Goal: Obtain resource: Download file/media

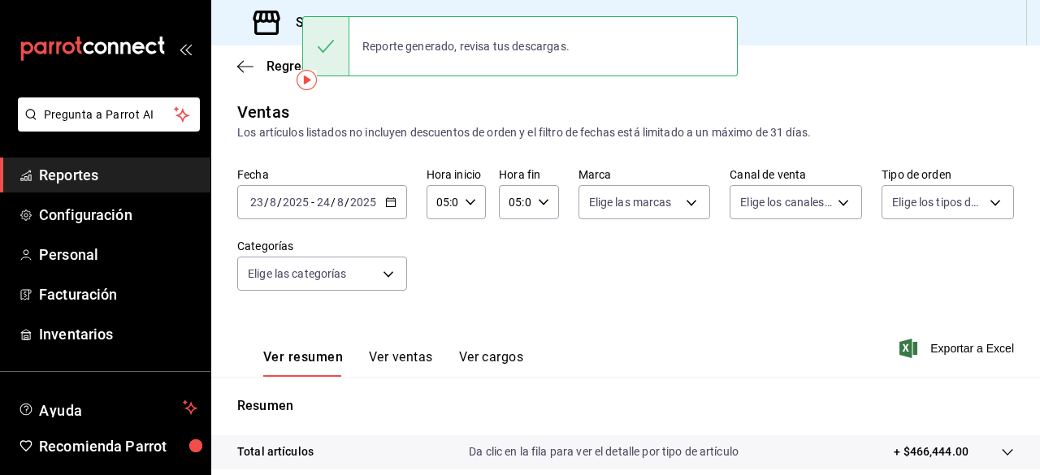
scroll to position [32, 0]
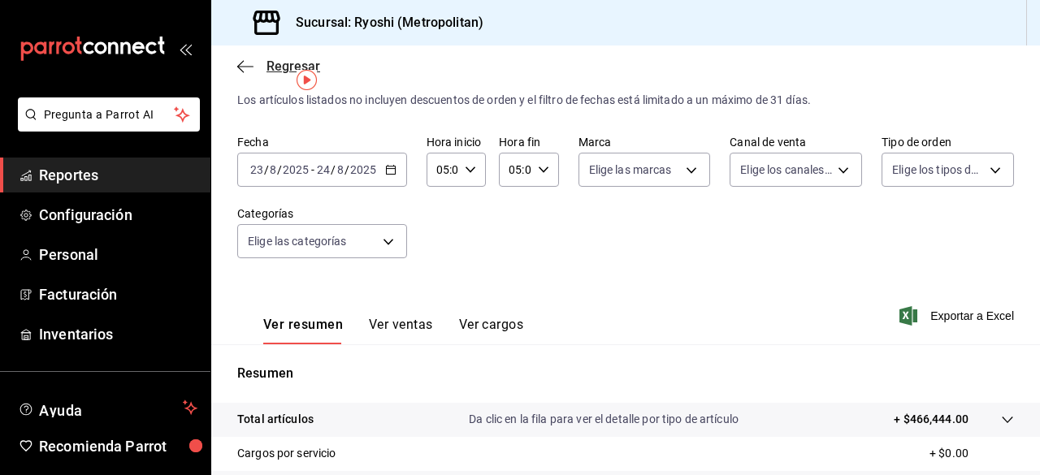
click at [240, 63] on icon "button" at bounding box center [240, 66] width 6 height 12
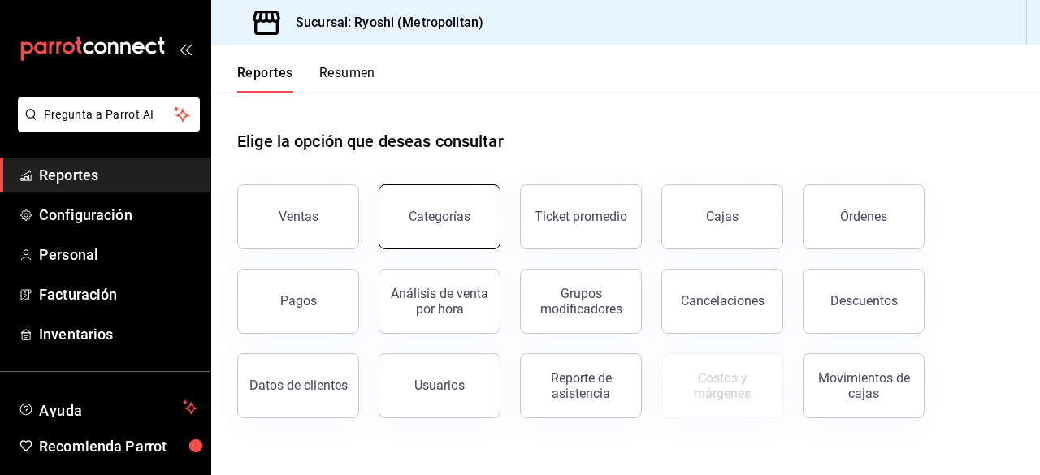
click at [453, 222] on div "Categorías" at bounding box center [440, 216] width 62 height 15
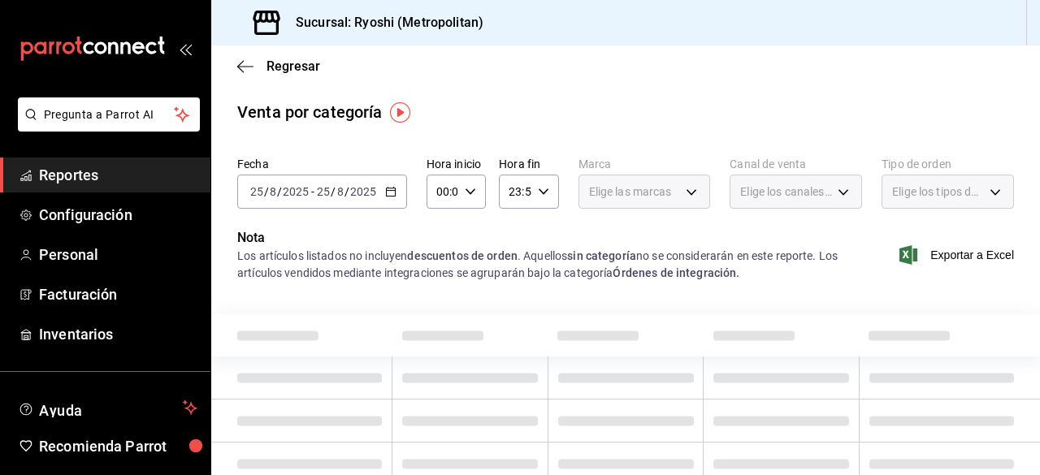
click at [388, 199] on div "[DATE] [DATE] - [DATE] [DATE]" at bounding box center [322, 192] width 170 height 34
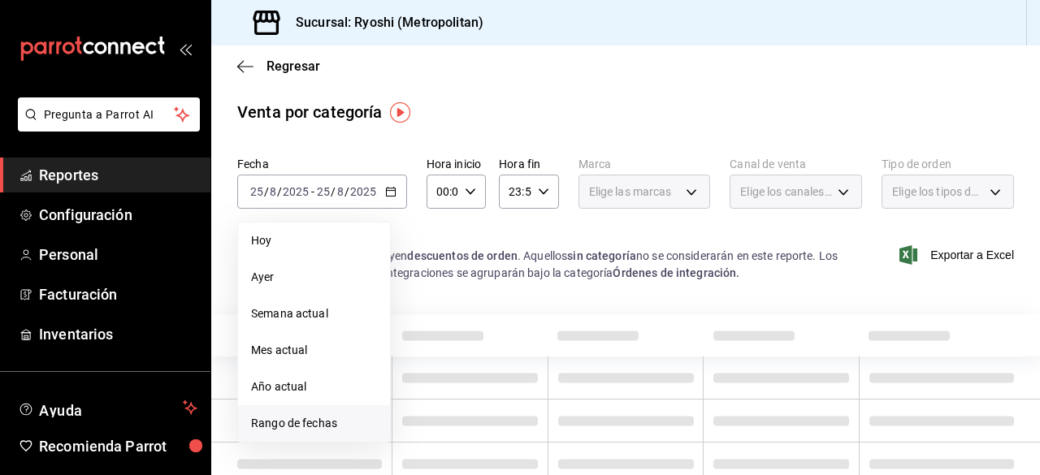
click at [289, 422] on span "Rango de fechas" at bounding box center [314, 423] width 126 height 17
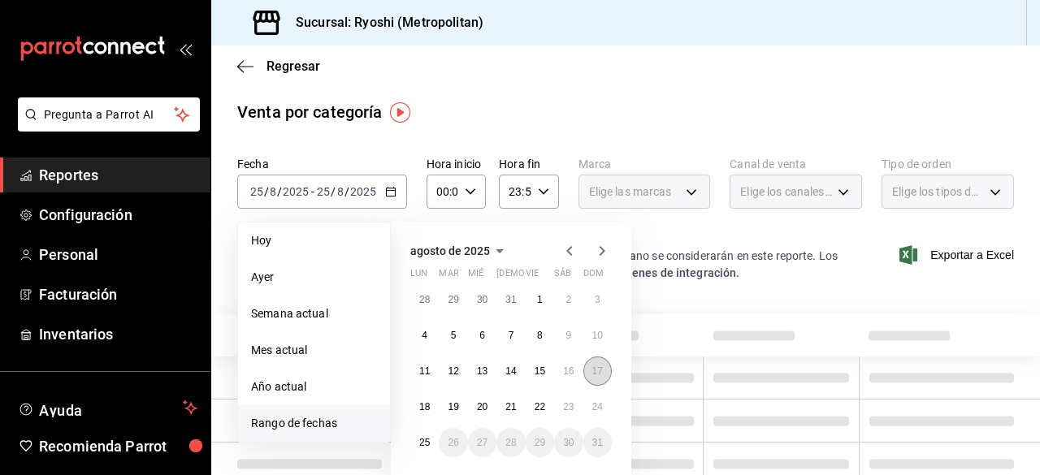
click at [602, 370] on abbr "17" at bounding box center [597, 371] width 11 height 11
click at [573, 400] on button "23" at bounding box center [568, 406] width 28 height 29
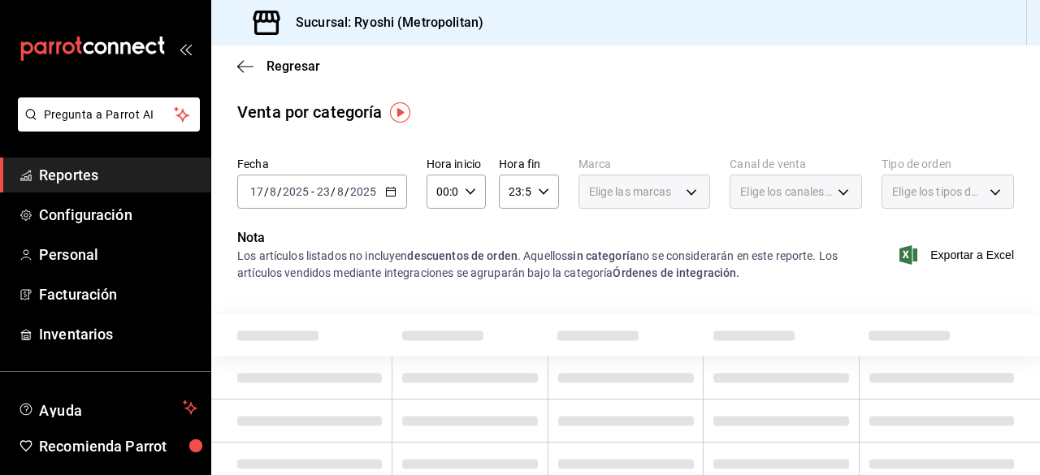
click at [471, 196] on icon "button" at bounding box center [470, 191] width 11 height 11
click at [440, 276] on span "01" at bounding box center [439, 272] width 3 height 13
type input "01:00"
click at [440, 266] on span "05" at bounding box center [439, 265] width 3 height 13
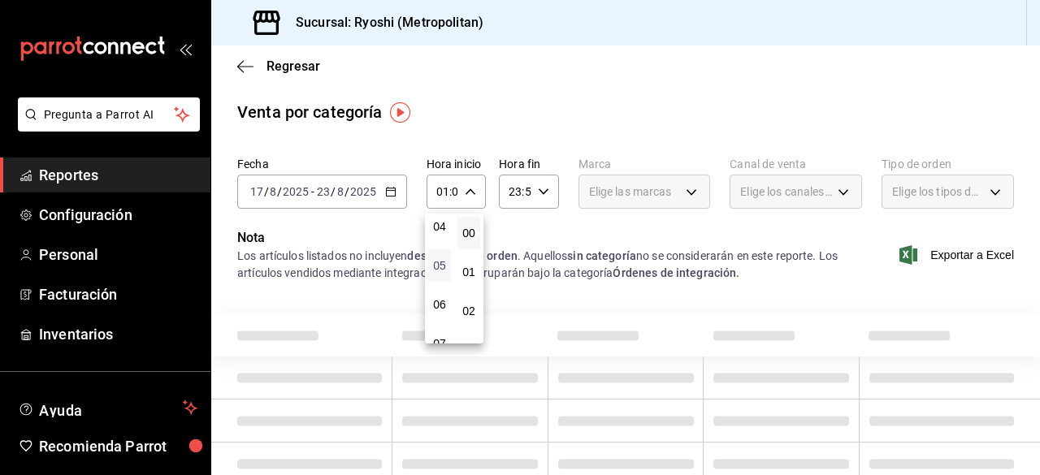
type input "05:00"
click at [543, 189] on div at bounding box center [520, 237] width 1040 height 475
click at [534, 197] on div "23:59 Hora fin" at bounding box center [528, 192] width 59 height 34
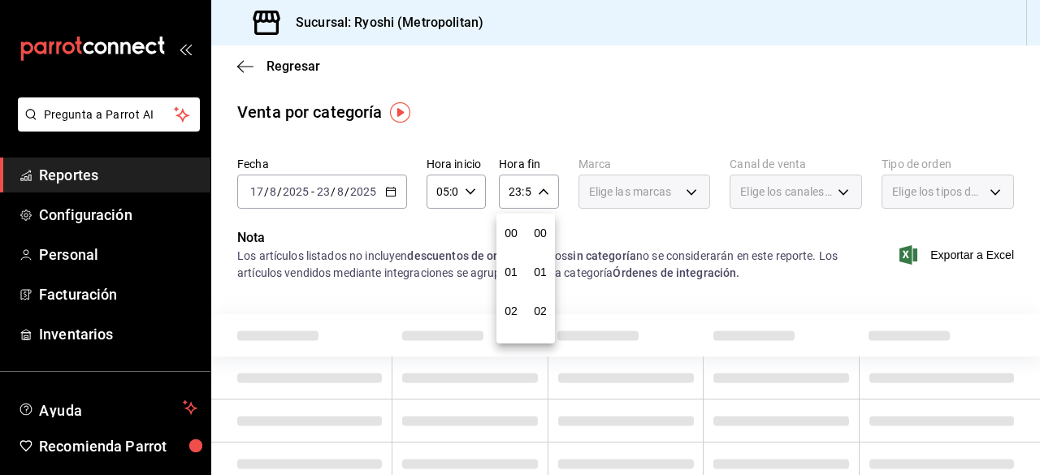
scroll to position [2210, 0]
click at [513, 259] on button "21" at bounding box center [511, 246] width 23 height 32
type input "21:59"
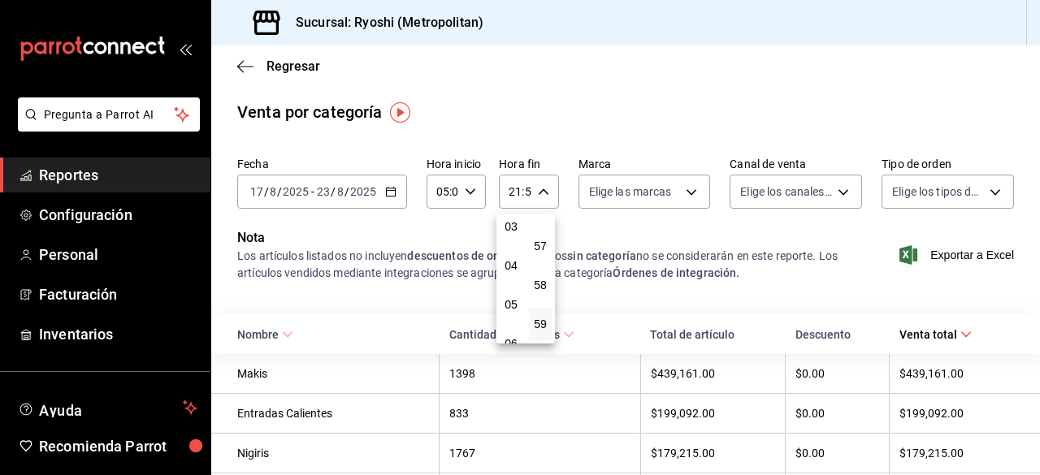
scroll to position [156, 0]
click at [511, 271] on span "05" at bounding box center [510, 272] width 3 height 13
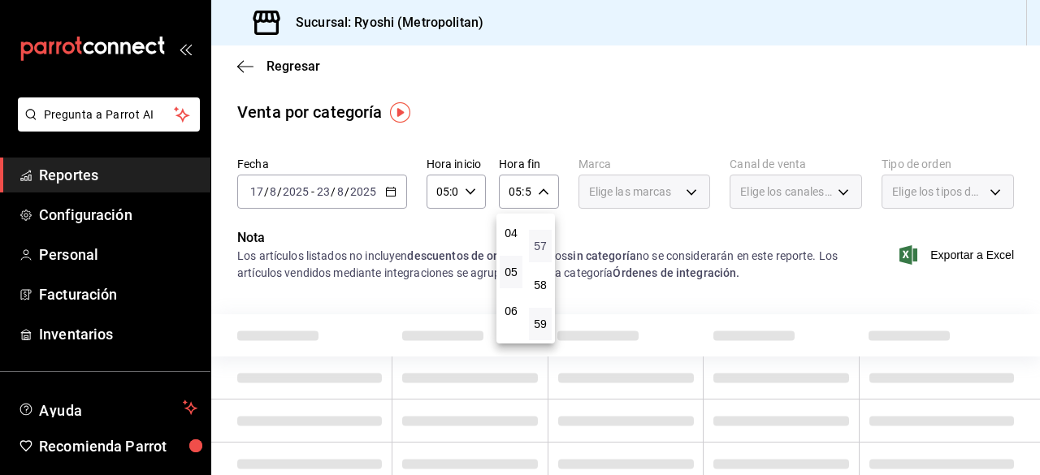
click at [539, 249] on span "57" at bounding box center [540, 246] width 3 height 13
type input "05:57"
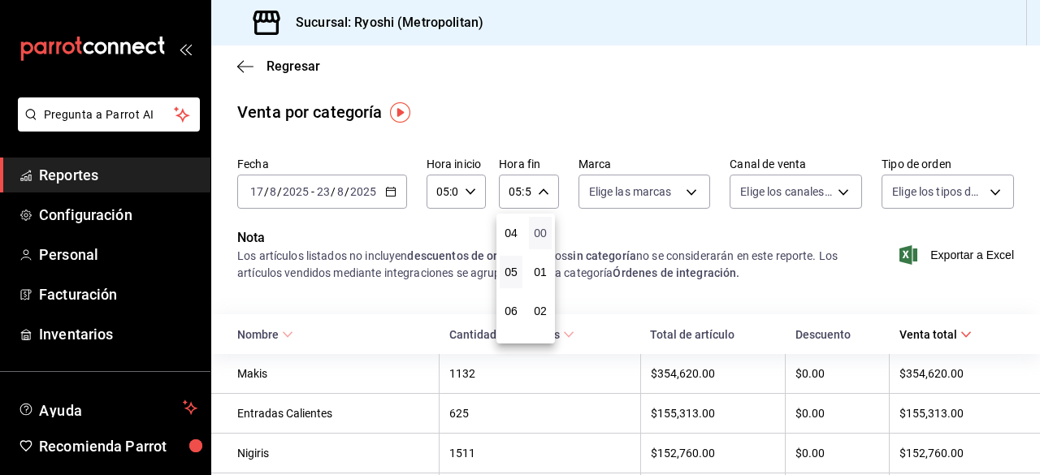
click at [539, 235] on span "00" at bounding box center [540, 233] width 3 height 13
type input "05:00"
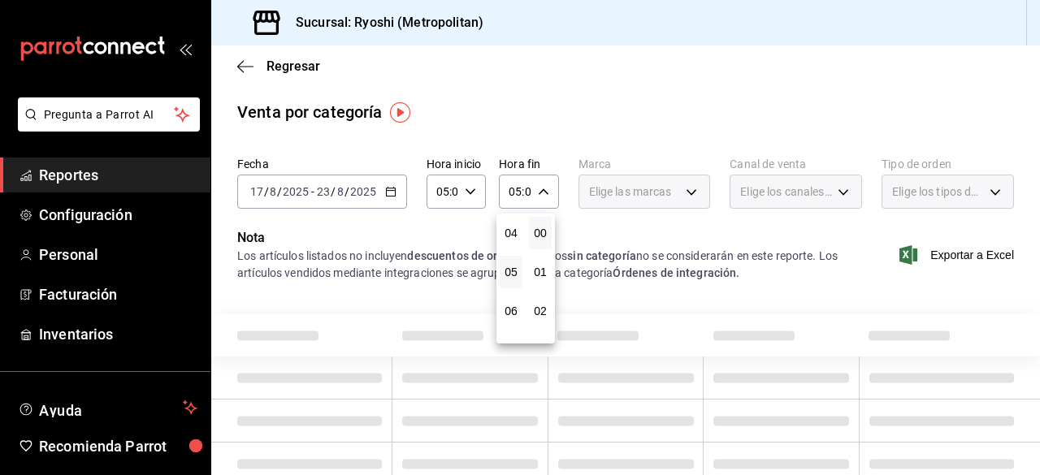
click at [601, 237] on div at bounding box center [520, 237] width 1040 height 475
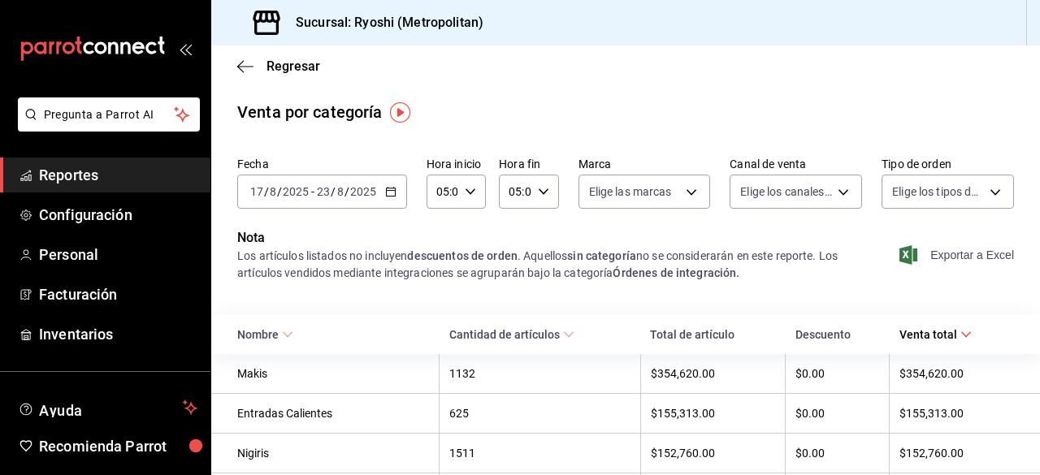
click at [950, 257] on span "Exportar a Excel" at bounding box center [958, 254] width 111 height 19
click at [253, 69] on span "Regresar" at bounding box center [278, 65] width 83 height 15
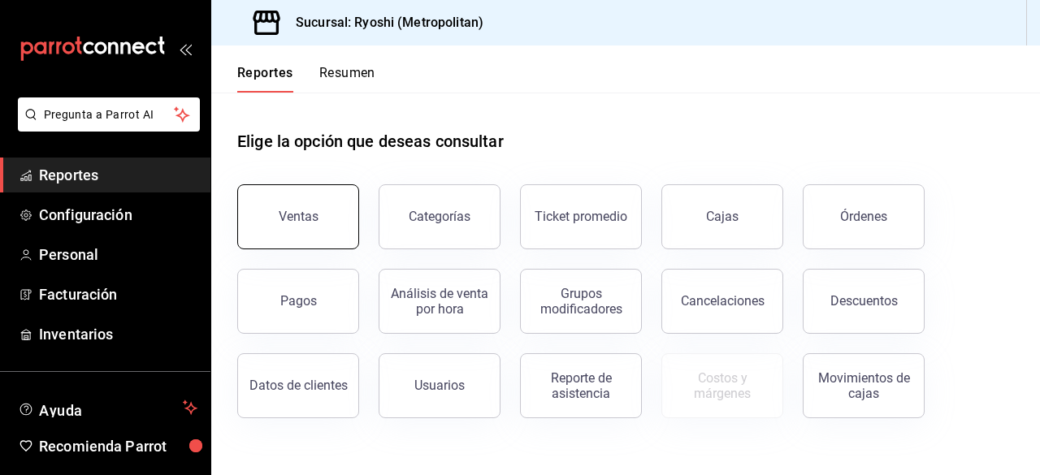
click at [322, 235] on button "Ventas" at bounding box center [298, 216] width 122 height 65
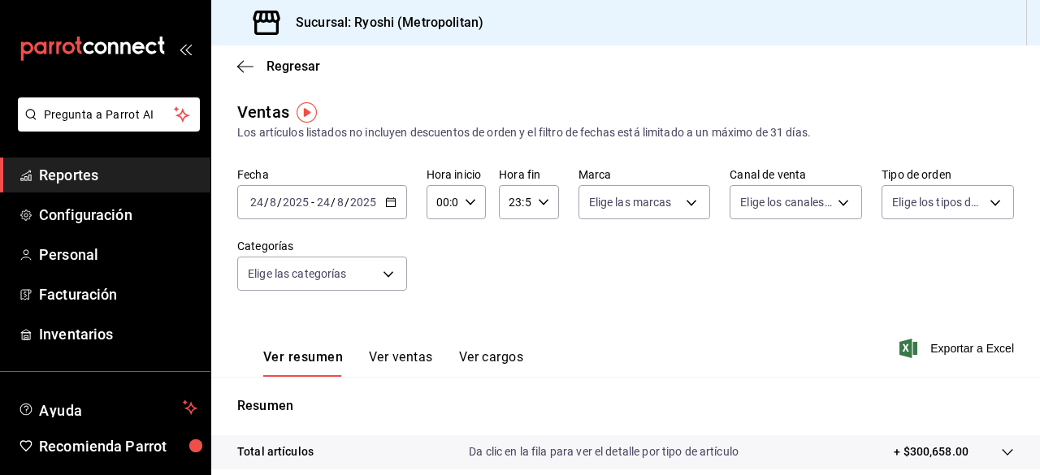
click at [395, 204] on icon "button" at bounding box center [390, 202] width 11 height 11
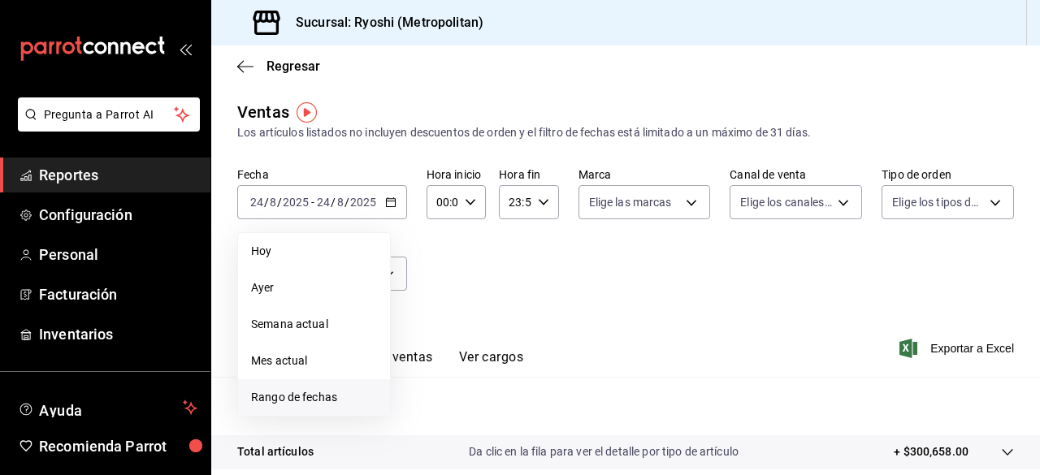
click at [299, 392] on span "Rango de fechas" at bounding box center [314, 397] width 126 height 17
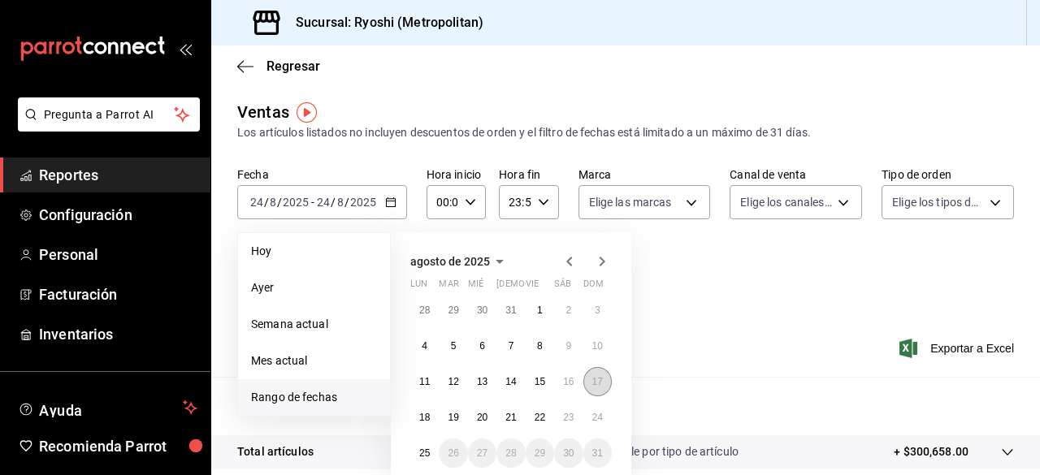
click at [598, 375] on button "17" at bounding box center [597, 381] width 28 height 29
click at [565, 409] on button "23" at bounding box center [568, 417] width 28 height 29
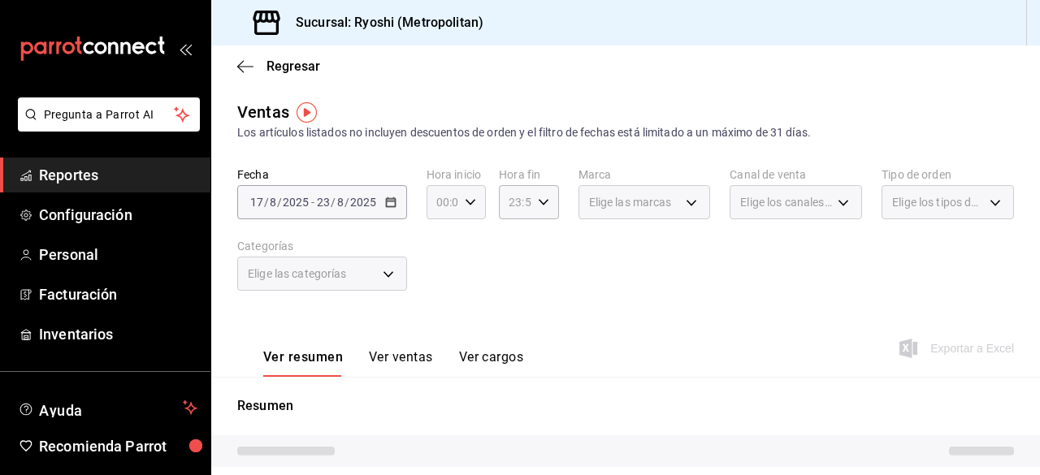
click at [468, 206] on icon "button" at bounding box center [470, 202] width 11 height 11
click at [446, 240] on button "00" at bounding box center [439, 243] width 23 height 32
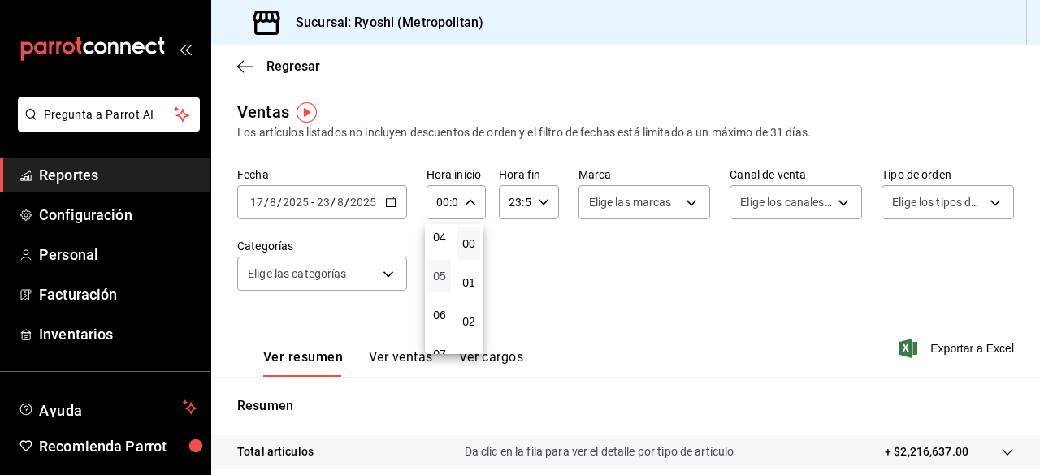
click at [441, 275] on span "05" at bounding box center [439, 276] width 3 height 13
type input "05:00"
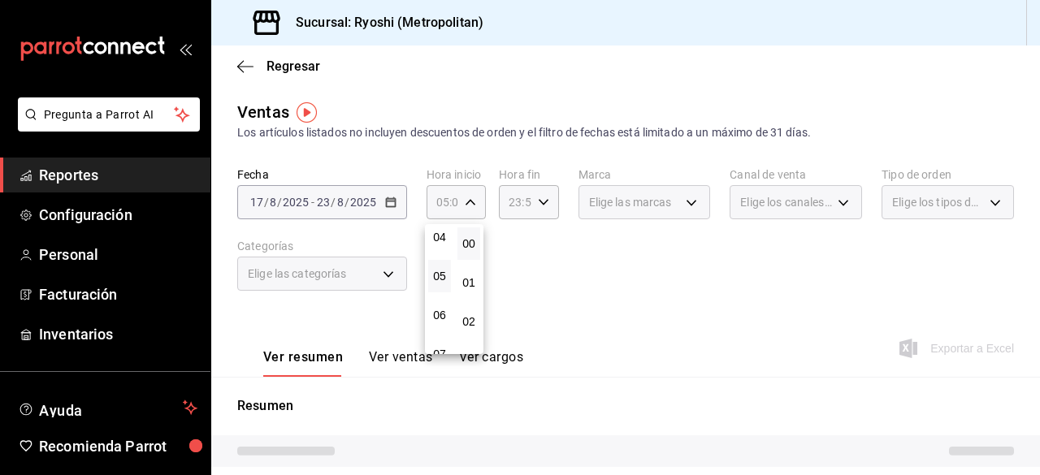
click at [532, 245] on div at bounding box center [520, 237] width 1040 height 475
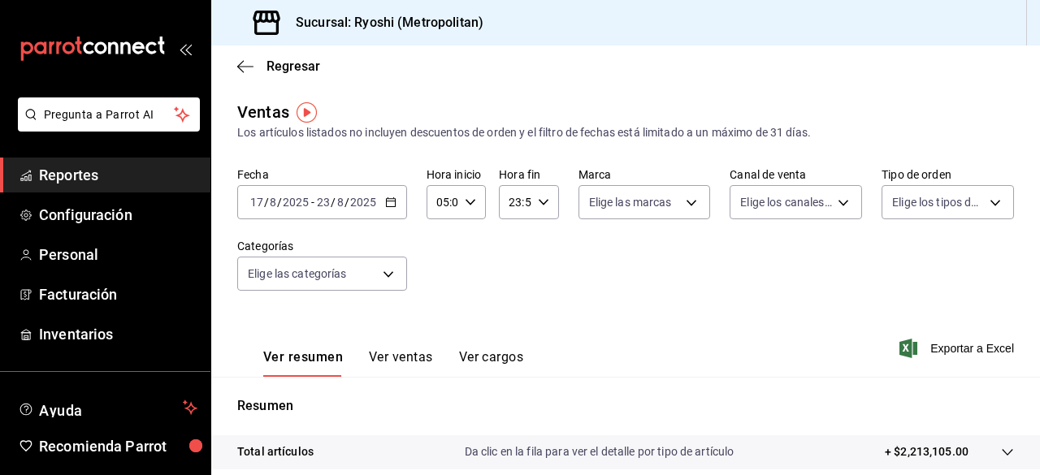
click at [546, 206] on div "23:59 Hora fin" at bounding box center [528, 202] width 59 height 34
click at [513, 260] on span "21" at bounding box center [510, 256] width 3 height 13
type input "21:59"
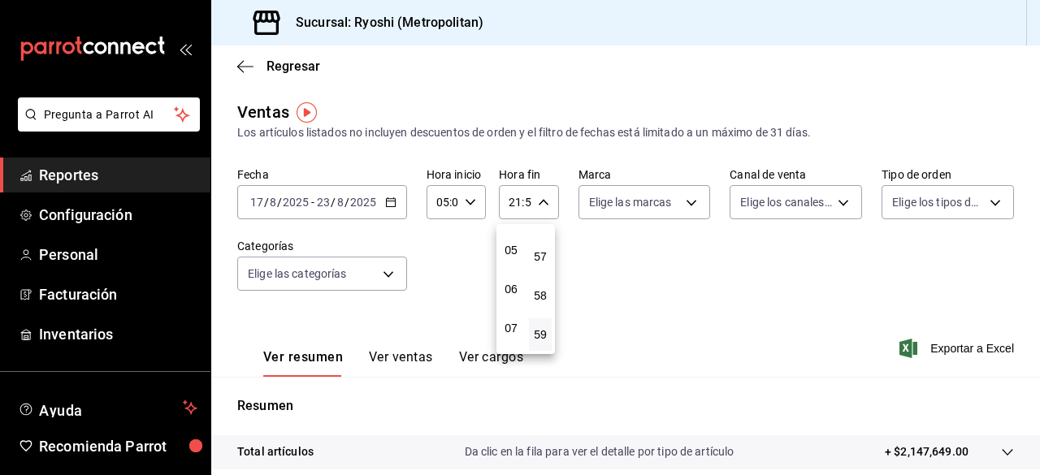
click at [513, 260] on button "05" at bounding box center [511, 250] width 23 height 32
click at [543, 266] on button "57" at bounding box center [540, 256] width 23 height 32
type input "05:57"
click at [541, 244] on span "00" at bounding box center [540, 243] width 3 height 13
type input "05:00"
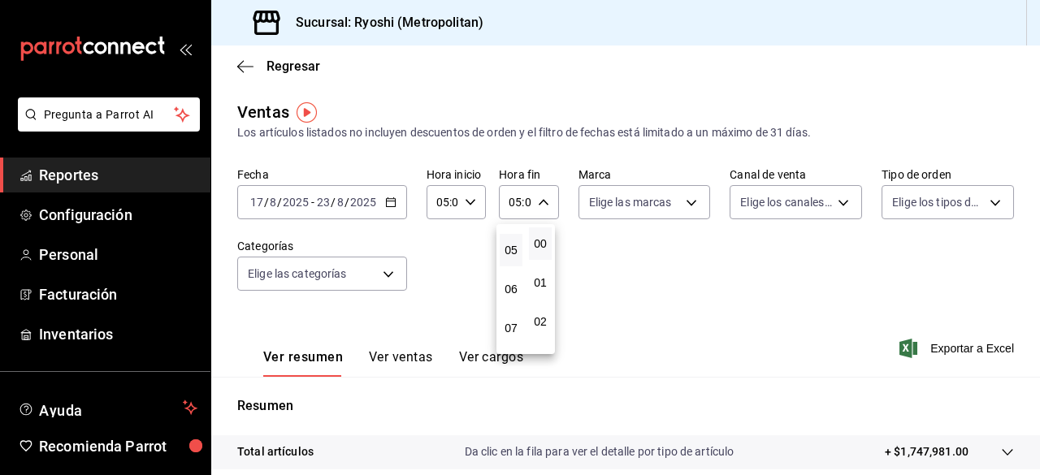
click at [639, 286] on div at bounding box center [520, 237] width 1040 height 475
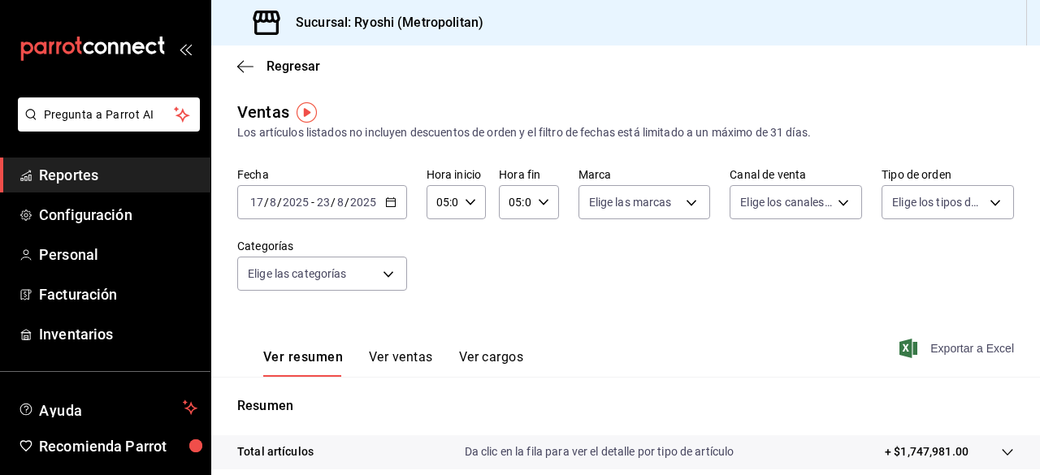
click at [934, 352] on span "Exportar a Excel" at bounding box center [958, 348] width 111 height 19
click at [393, 207] on \(Stroke\) "button" at bounding box center [391, 202] width 10 height 9
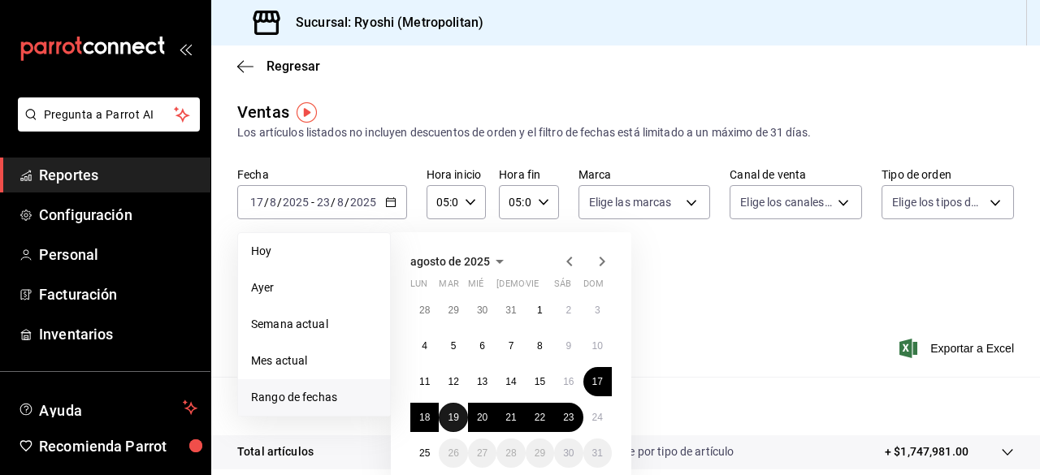
click at [452, 407] on button "19" at bounding box center [453, 417] width 28 height 29
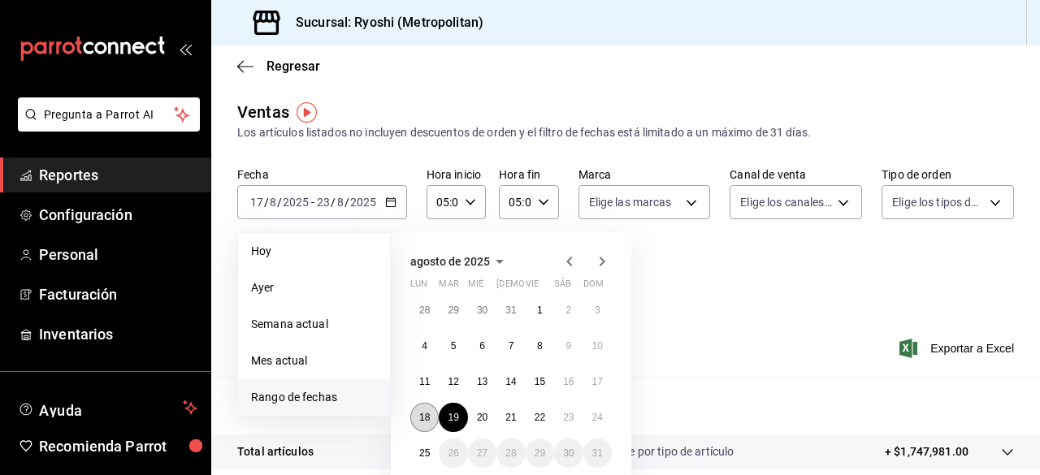
click at [431, 417] on button "18" at bounding box center [424, 417] width 28 height 29
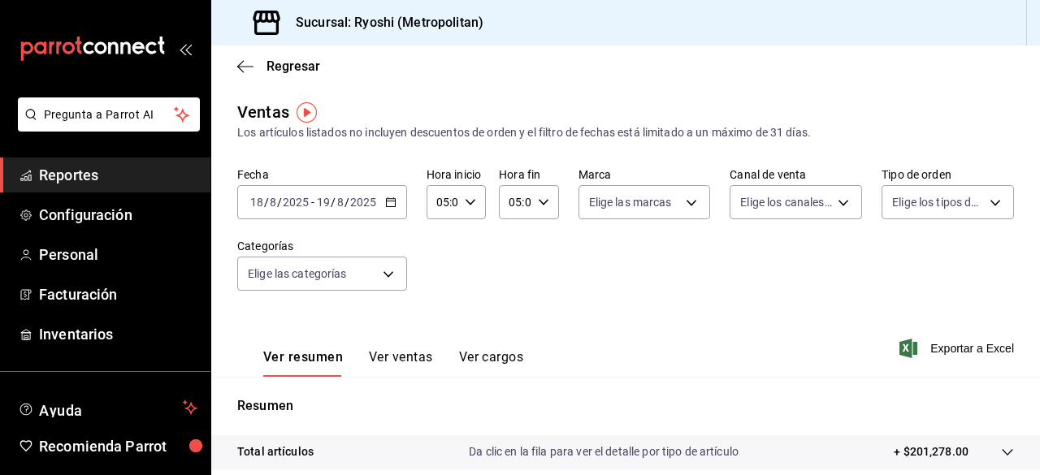
click at [382, 200] on div "[DATE] [DATE] - [DATE] [DATE]" at bounding box center [322, 202] width 170 height 34
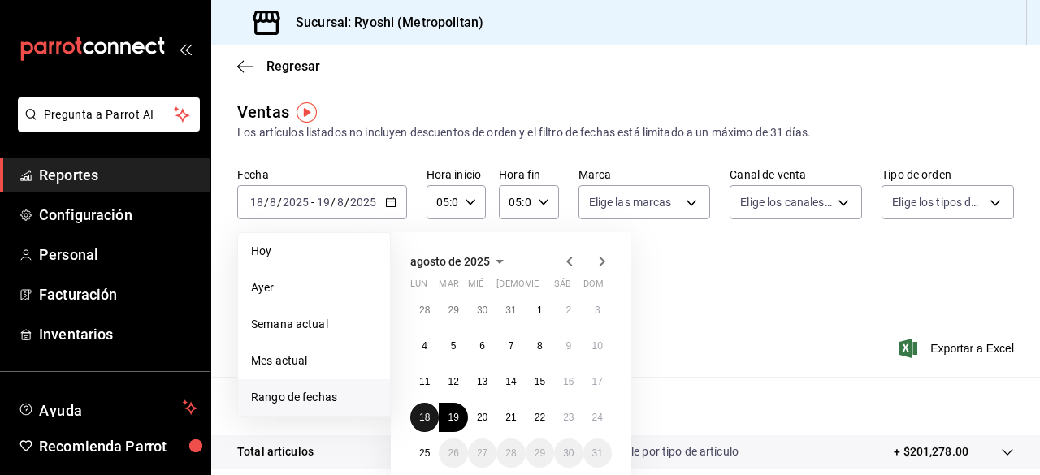
click at [427, 416] on abbr "18" at bounding box center [424, 417] width 11 height 11
click at [427, 443] on button "25" at bounding box center [424, 453] width 28 height 29
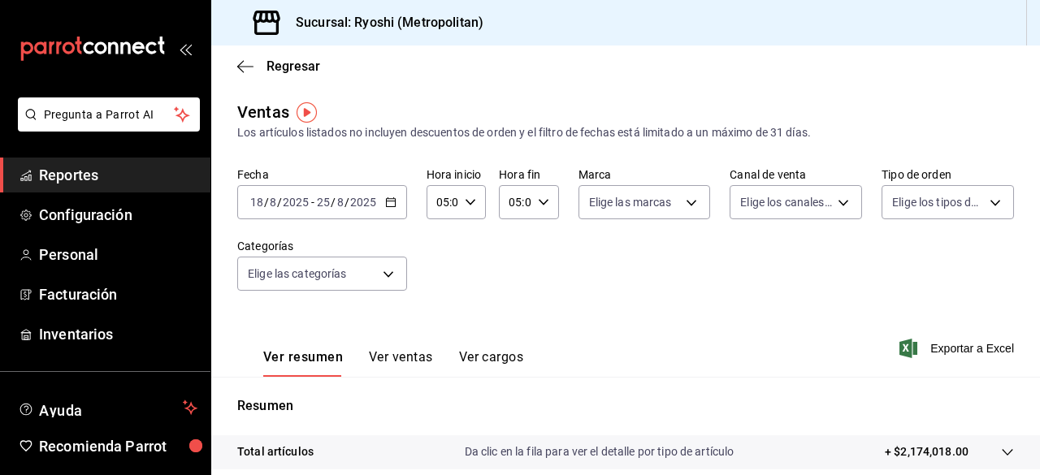
click at [405, 356] on button "Ver ventas" at bounding box center [401, 363] width 64 height 28
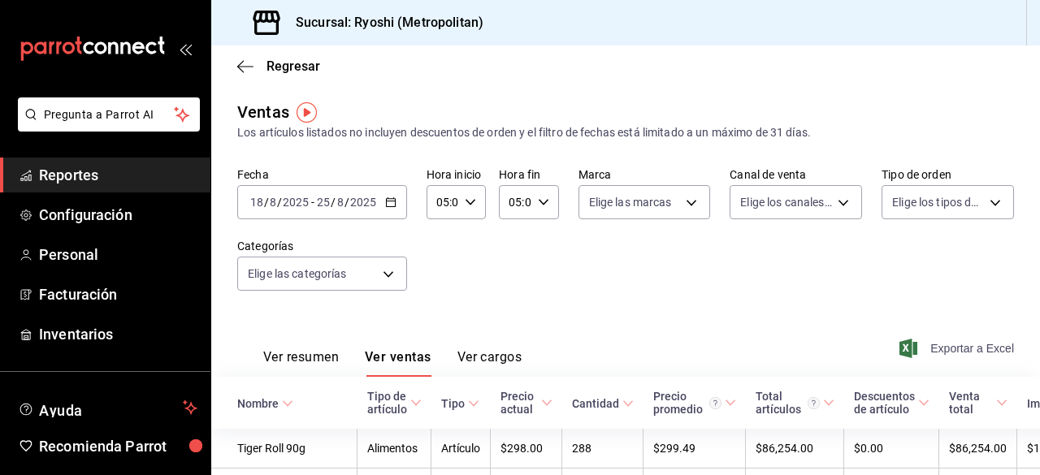
click at [918, 354] on span "Exportar a Excel" at bounding box center [958, 348] width 111 height 19
